Goal: Contribute content

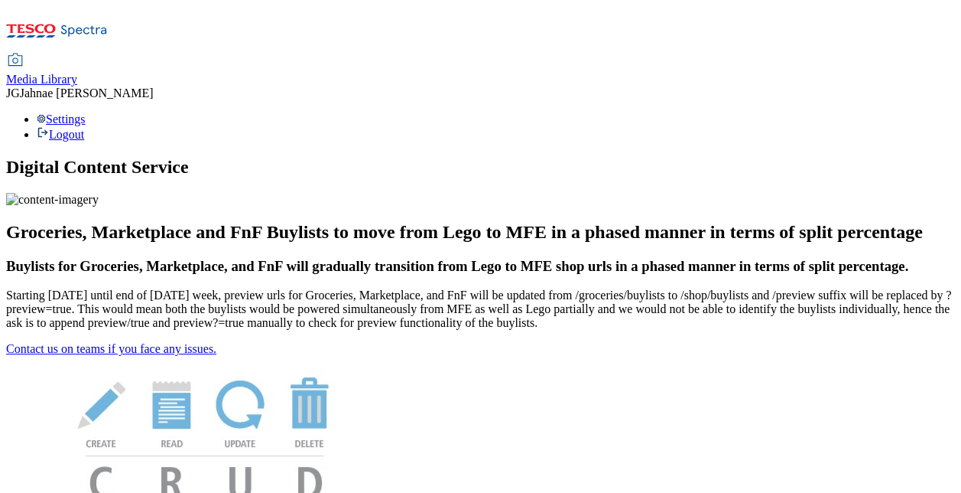
click at [77, 73] on span "Media Library" at bounding box center [41, 79] width 71 height 13
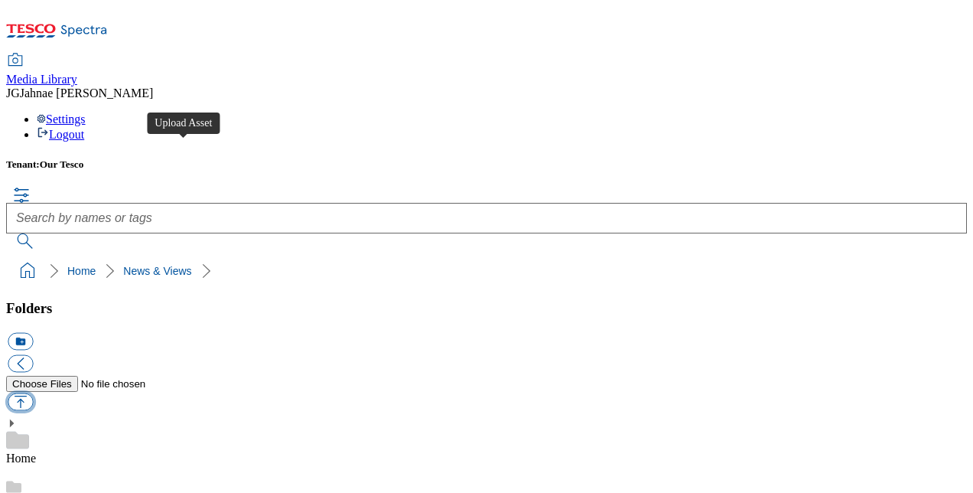
click at [33, 392] on button "button" at bounding box center [20, 401] width 25 height 18
type input "C:\fakepath\All Stores School Distance.pdf"
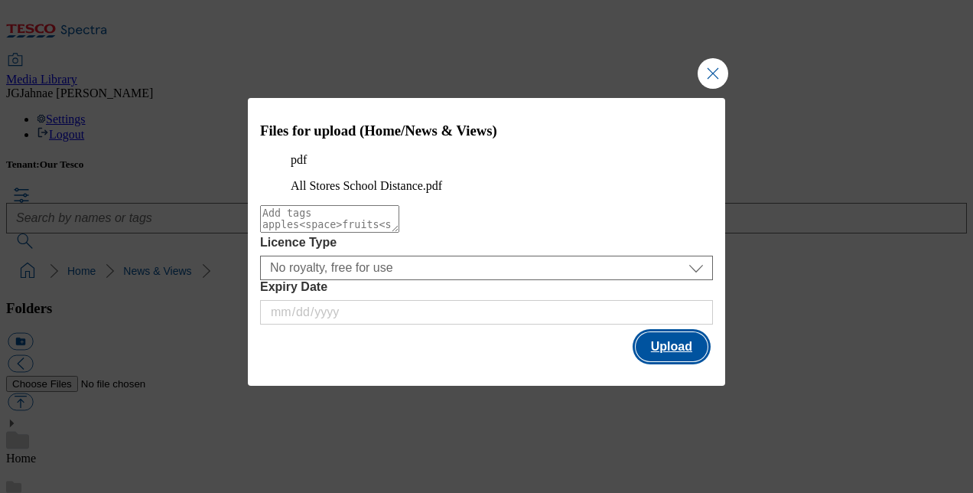
click at [677, 361] on button "Upload" at bounding box center [672, 346] width 72 height 29
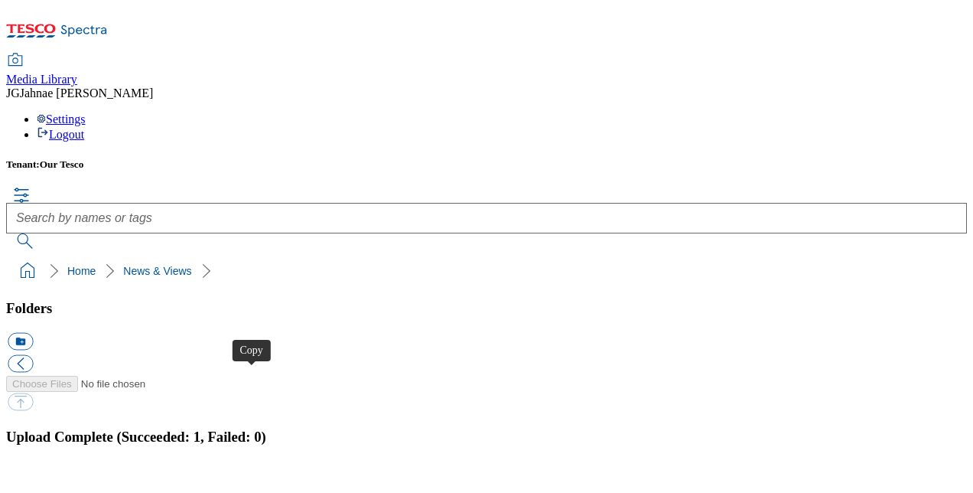
click at [31, 460] on button "button" at bounding box center [19, 467] width 23 height 15
